Goal: Information Seeking & Learning: Understand process/instructions

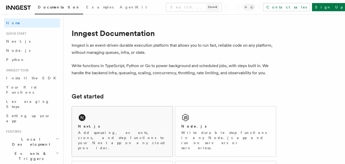
click at [110, 119] on div "Next.js Add queueing, events, crons, and step functions to your Next app on any…" at bounding box center [122, 132] width 101 height 50
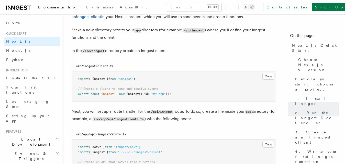
scroll to position [630, 0]
drag, startPoint x: 176, startPoint y: 93, endPoint x: 75, endPoint y: 77, distance: 101.6
click at [75, 77] on pre "import { Inngest } from "inngest" ; // Create a client to send and receive even…" at bounding box center [174, 86] width 204 height 30
copy code "import { Inngest } from "inngest" ; // Create a client to send and receive even…"
click at [111, 81] on pre "import { Inngest } from "inngest" ; // Create a client to send and receive even…" at bounding box center [174, 86] width 204 height 30
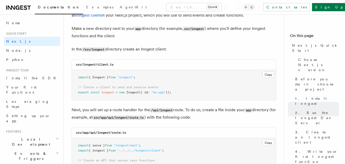
scroll to position [635, 0]
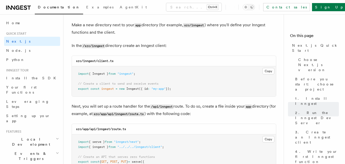
drag, startPoint x: 179, startPoint y: 89, endPoint x: 74, endPoint y: 72, distance: 106.7
click at [74, 72] on pre "import { Inngest } from "inngest" ; // Create a client to send and receive even…" at bounding box center [174, 82] width 204 height 30
copy code "import { Inngest } from "inngest" ; // Create a client to send and receive even…"
click at [151, 61] on div "src/inngest/client.ts" at bounding box center [174, 61] width 204 height 10
